Goal: Task Accomplishment & Management: Complete application form

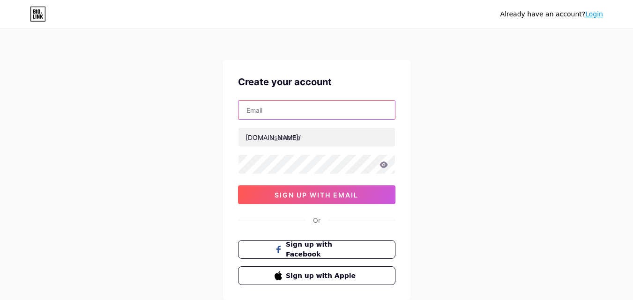
click at [299, 111] on input "text" at bounding box center [316, 110] width 156 height 19
paste input "[EMAIL_ADDRESS][DOMAIN_NAME]"
type input "[EMAIL_ADDRESS][DOMAIN_NAME]"
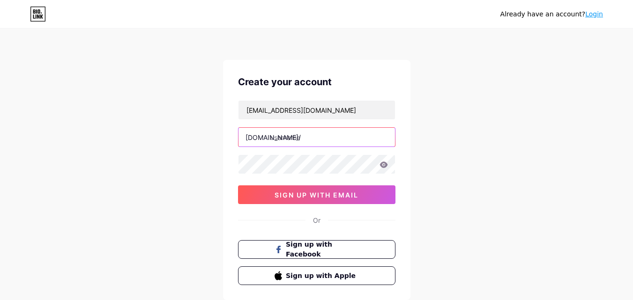
click at [298, 138] on input "text" at bounding box center [316, 137] width 156 height 19
paste input "hurtinhoustonservices"
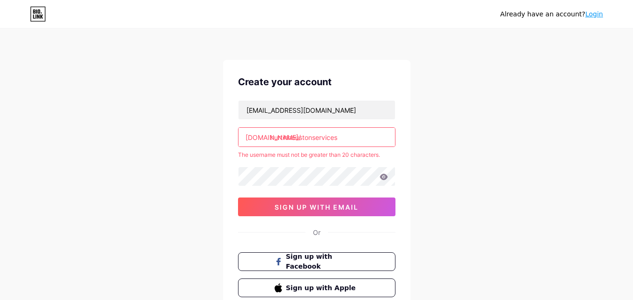
click at [359, 136] on input "hurtinhoustonservices" at bounding box center [316, 137] width 156 height 19
type input "hurtinhouston"
click at [415, 138] on div "Already have an account? Login Create your account [EMAIL_ADDRESS][DOMAIN_NAME]…" at bounding box center [316, 185] width 633 height 370
click at [532, 157] on div "Already have an account? Login Create your account [EMAIL_ADDRESS][DOMAIN_NAME]…" at bounding box center [316, 185] width 633 height 370
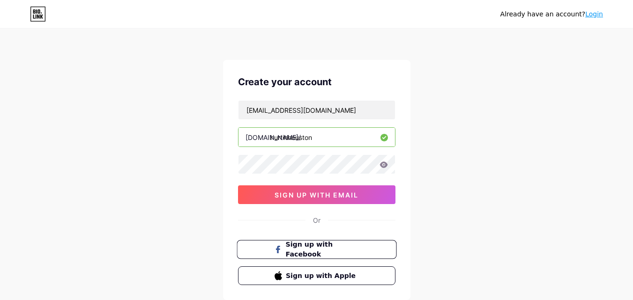
scroll to position [56, 0]
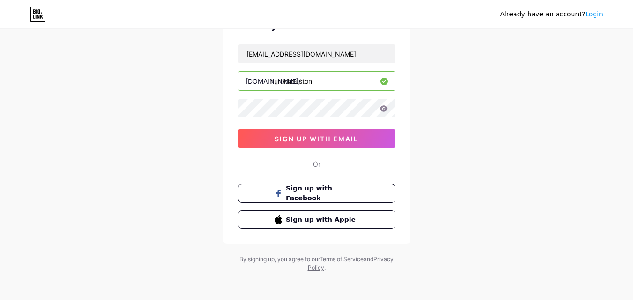
click at [301, 151] on div "Create your account [EMAIL_ADDRESS][DOMAIN_NAME] [DOMAIN_NAME]/ hurtinhouston s…" at bounding box center [316, 124] width 187 height 240
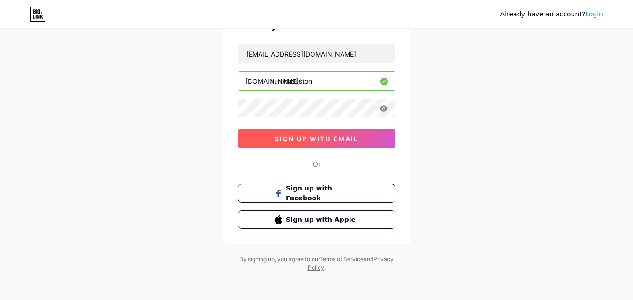
click at [302, 140] on span "sign up with email" at bounding box center [316, 139] width 84 height 8
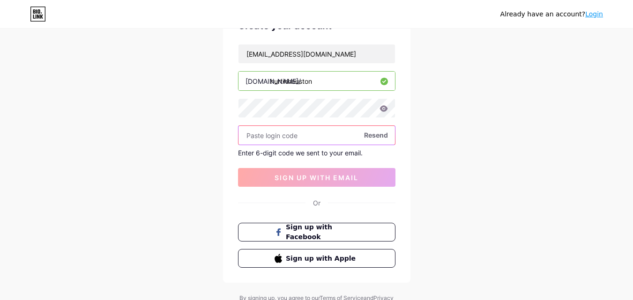
paste input "355125"
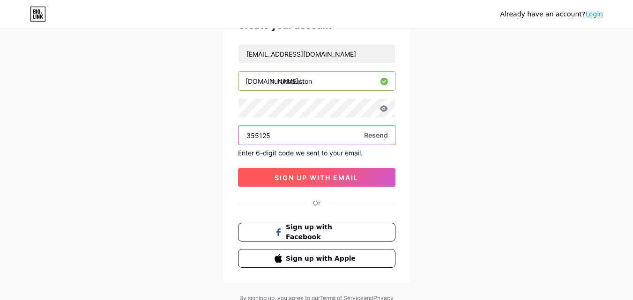
type input "355125"
click at [348, 179] on span "sign up with email" at bounding box center [316, 178] width 84 height 8
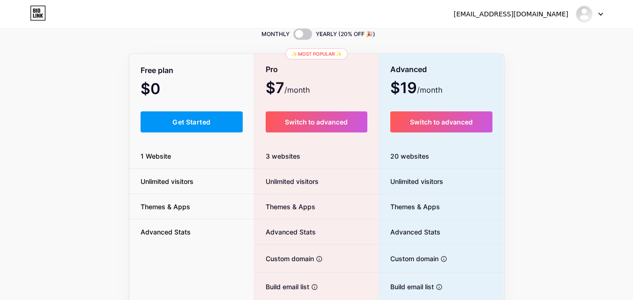
scroll to position [56, 0]
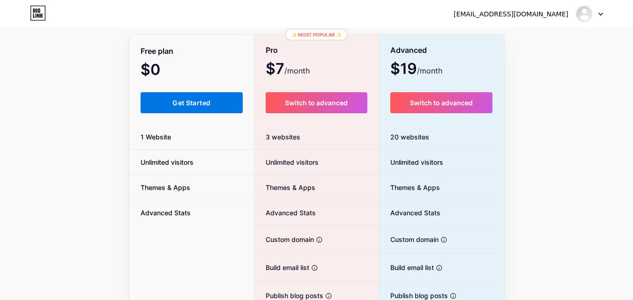
click at [186, 103] on span "Get Started" at bounding box center [191, 103] width 38 height 8
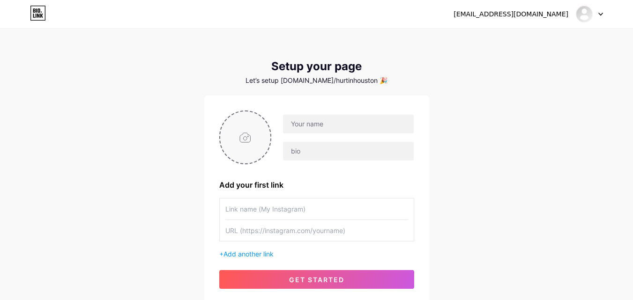
click at [257, 136] on input "file" at bounding box center [245, 137] width 51 height 52
type input "C:\fakepath\Hurt in [GEOGRAPHIC_DATA] Logo.png"
click at [348, 127] on input "text" at bounding box center [348, 124] width 130 height 19
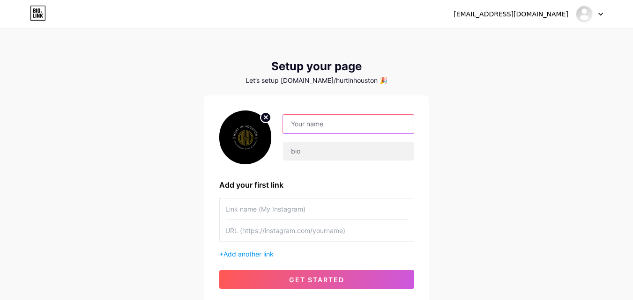
paste input "Hurt in [GEOGRAPHIC_DATA]"
type input "Hurt in [GEOGRAPHIC_DATA]"
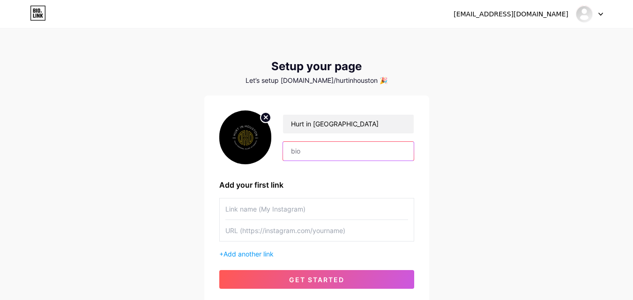
click at [304, 156] on input "text" at bounding box center [348, 151] width 130 height 19
paste input "Your Houston Law Firm for Every Personal Injury Case."
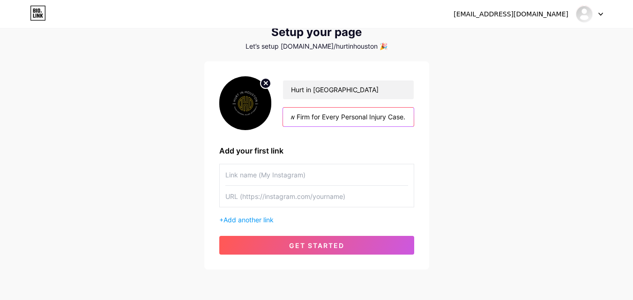
scroll to position [71, 0]
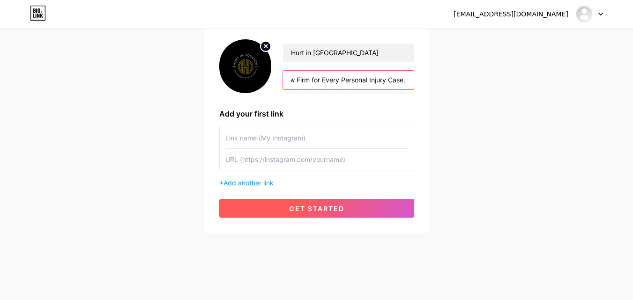
type input "Your Houston Law Firm for Every Personal Injury Case."
click at [347, 213] on button "get started" at bounding box center [316, 208] width 195 height 19
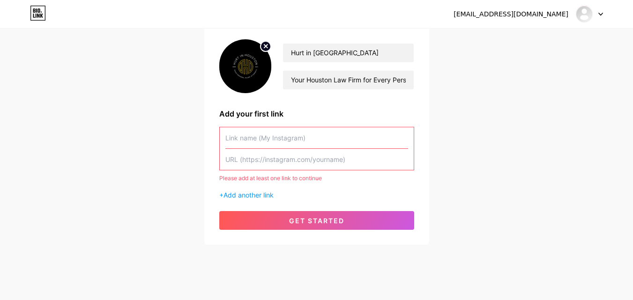
click at [288, 140] on input "text" at bounding box center [316, 137] width 183 height 21
paste input "houston [US_STATE] personal injury lawyer"
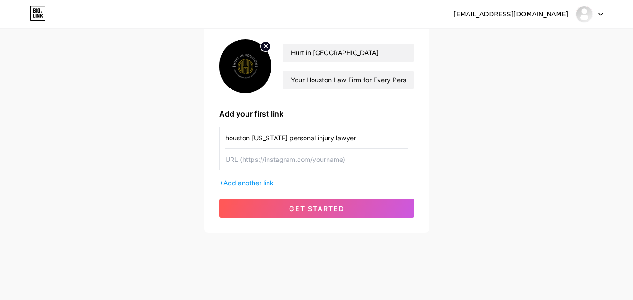
type input "houston [US_STATE] personal injury lawyer"
click at [264, 156] on input "text" at bounding box center [316, 159] width 183 height 21
paste input "[URL][DOMAIN_NAME]"
type input "[URL][DOMAIN_NAME]"
click at [225, 139] on input "houston [US_STATE] personal injury lawyer" at bounding box center [316, 137] width 183 height 21
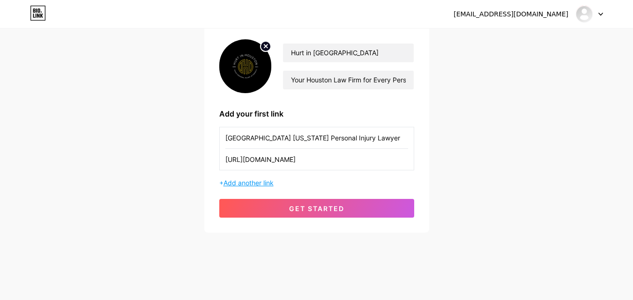
type input "[GEOGRAPHIC_DATA] [US_STATE] Personal Injury Lawyer"
click at [266, 182] on span "Add another link" at bounding box center [248, 183] width 50 height 8
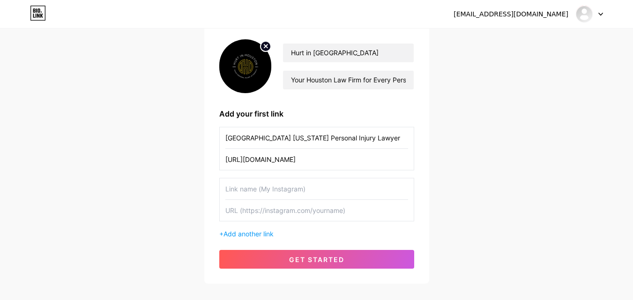
click at [262, 183] on input "text" at bounding box center [316, 188] width 183 height 21
paste input "Houston Personal Injury Lawyer"
type input "Houston Personal Injury Lawyer"
click at [269, 158] on input "[URL][DOMAIN_NAME]" at bounding box center [316, 159] width 183 height 21
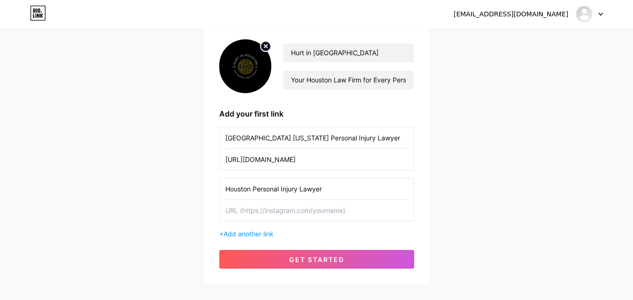
click at [269, 158] on input "[URL][DOMAIN_NAME]" at bounding box center [316, 159] width 183 height 21
click at [290, 221] on input "text" at bounding box center [316, 210] width 183 height 21
paste input "[URL][DOMAIN_NAME]"
type input "[URL][DOMAIN_NAME]"
click at [259, 233] on span "Add another link" at bounding box center [248, 234] width 50 height 8
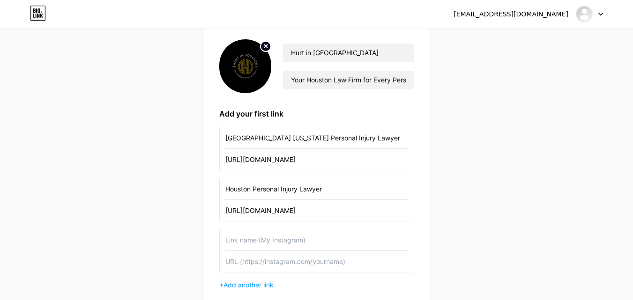
click at [262, 235] on input "text" at bounding box center [316, 239] width 183 height 21
paste input "personal injury lawyer in [GEOGRAPHIC_DATA] [GEOGRAPHIC_DATA]"
type input "personal injury lawyer in [GEOGRAPHIC_DATA] [GEOGRAPHIC_DATA]"
click at [257, 206] on input "[URL][DOMAIN_NAME]" at bounding box center [316, 210] width 183 height 21
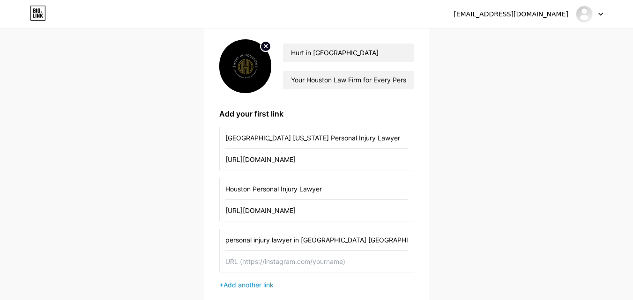
click at [257, 206] on input "[URL][DOMAIN_NAME]" at bounding box center [316, 210] width 183 height 21
click at [256, 269] on input "text" at bounding box center [316, 261] width 183 height 21
paste input "[URL][DOMAIN_NAME]"
type input "[URL][DOMAIN_NAME]"
click at [222, 240] on div "personal injury lawyer in [GEOGRAPHIC_DATA] [GEOGRAPHIC_DATA] [URL][DOMAIN_NAME]" at bounding box center [316, 251] width 195 height 44
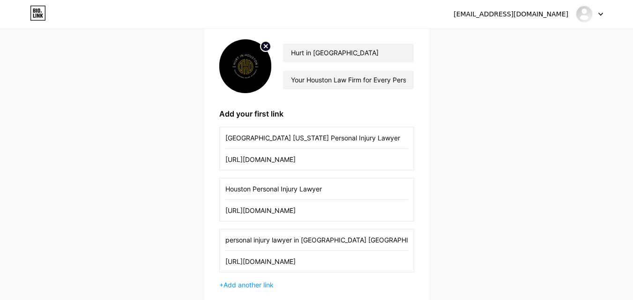
click at [226, 240] on input "personal injury lawyer in [GEOGRAPHIC_DATA] [GEOGRAPHIC_DATA]" at bounding box center [316, 239] width 183 height 21
type input "Personal Injury Lawyer in [GEOGRAPHIC_DATA] [GEOGRAPHIC_DATA]"
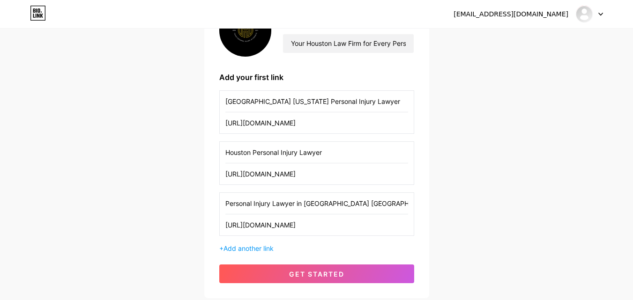
scroll to position [127, 0]
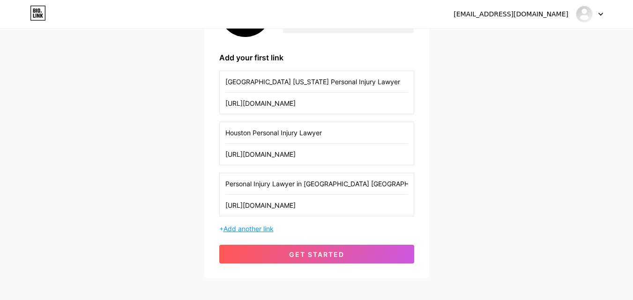
click at [256, 229] on span "Add another link" at bounding box center [248, 229] width 50 height 8
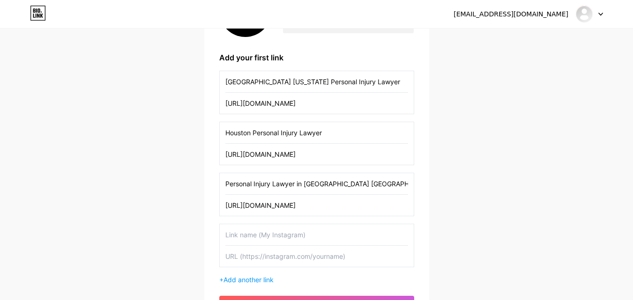
click at [255, 234] on input "text" at bounding box center [316, 234] width 183 height 21
type input "Contact Us"
click at [244, 263] on input "text" at bounding box center [316, 256] width 183 height 21
paste input "[URL][DOMAIN_NAME]"
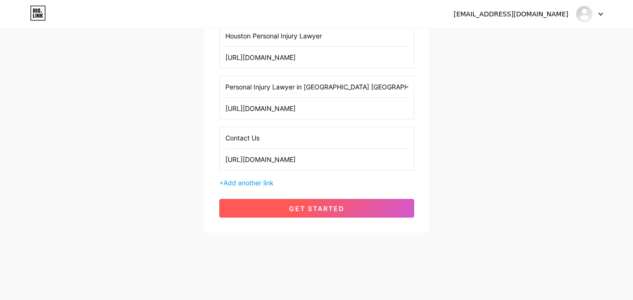
type input "[URL][DOMAIN_NAME]"
click at [299, 206] on span "get started" at bounding box center [316, 209] width 55 height 8
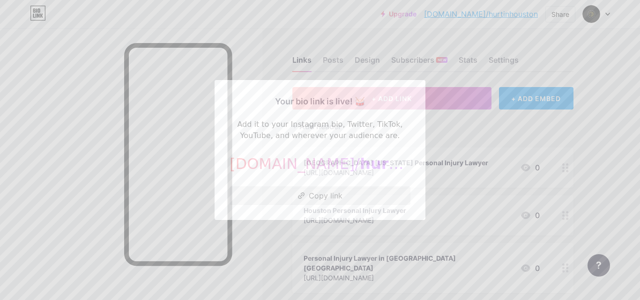
click at [316, 192] on button "Copy link" at bounding box center [319, 195] width 181 height 19
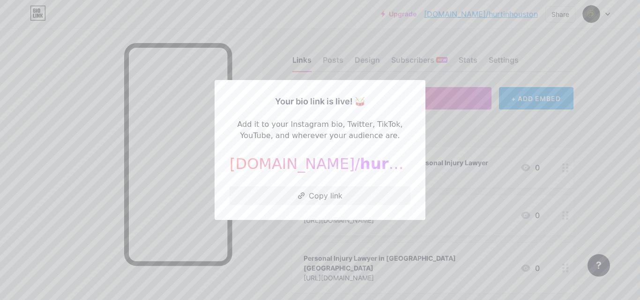
click at [360, 165] on span "hurtinhouston" at bounding box center [420, 164] width 120 height 18
click at [333, 191] on button "Copy link" at bounding box center [319, 195] width 181 height 19
